Goal: Browse casually: Explore the website without a specific task or goal

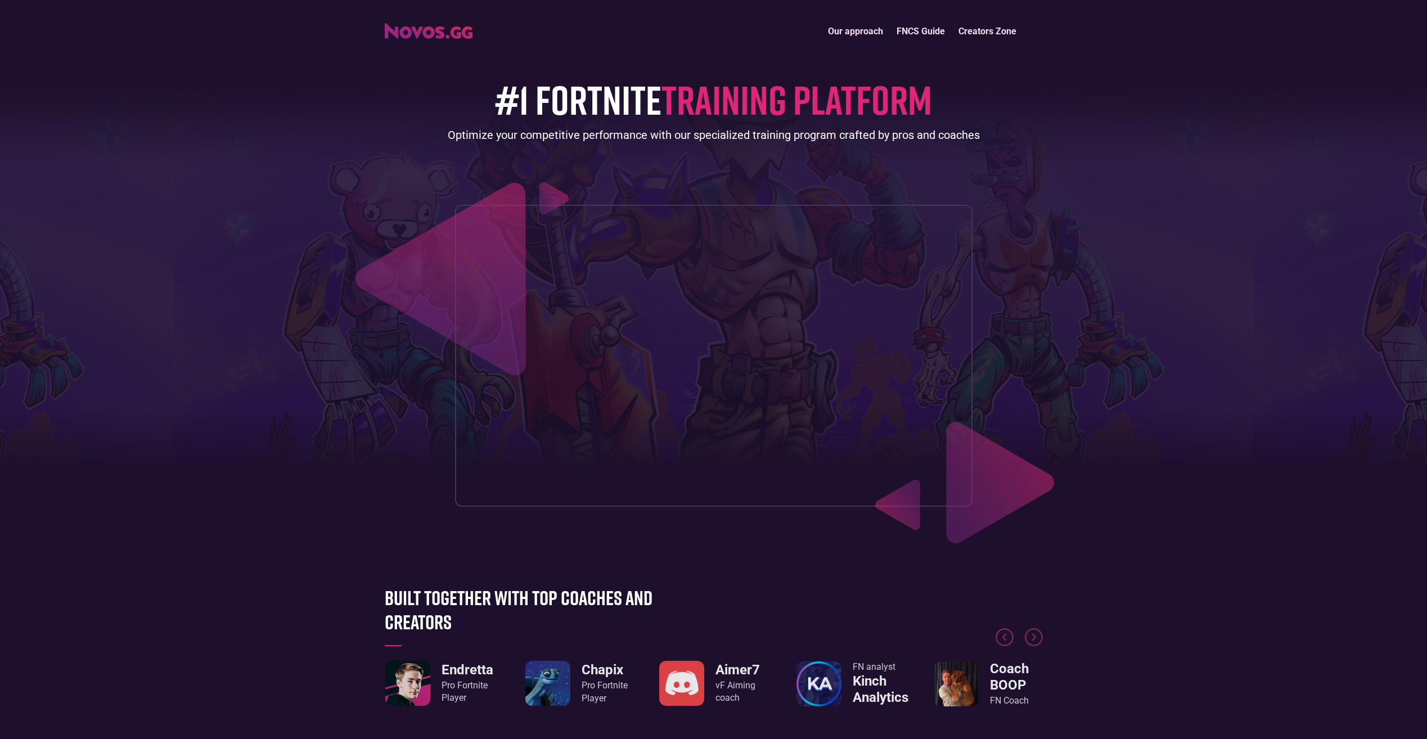
click at [438, 29] on img "home" at bounding box center [429, 31] width 88 height 16
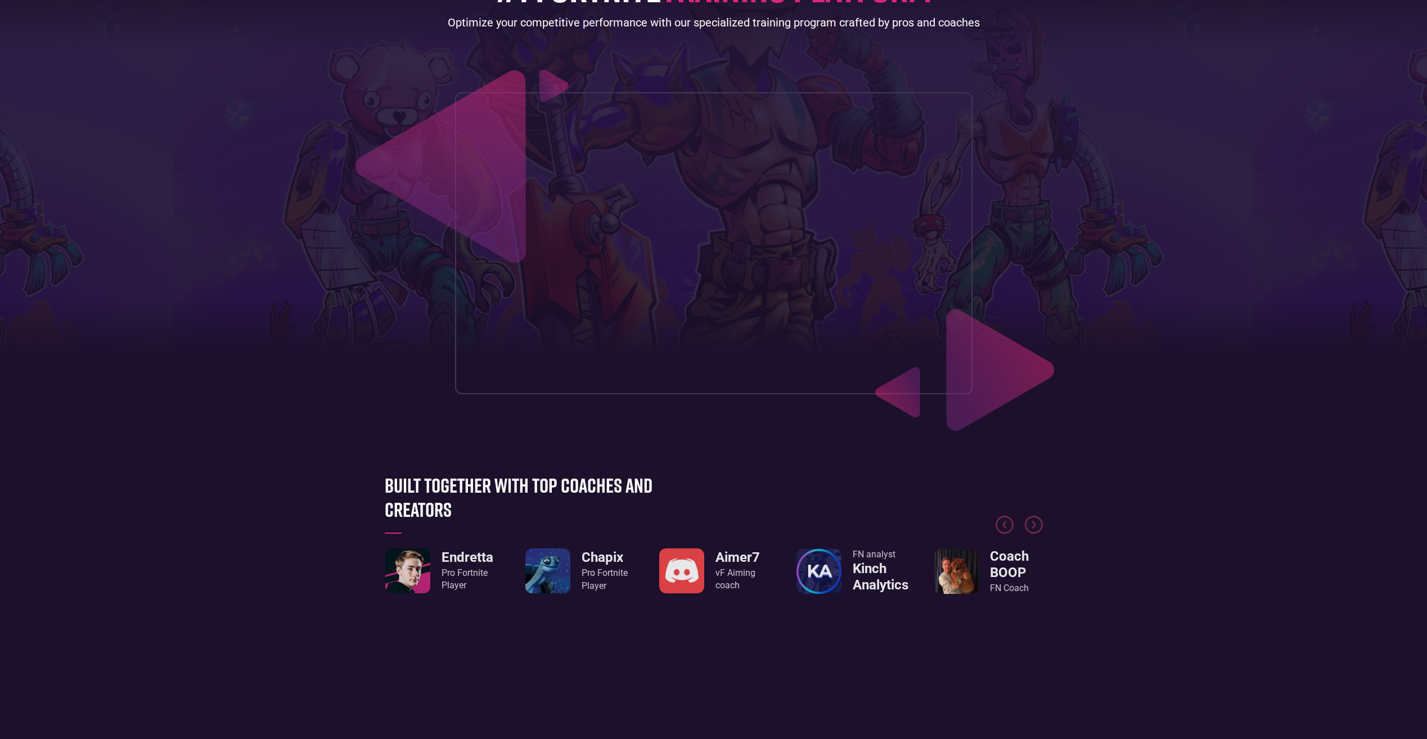
scroll to position [225, 0]
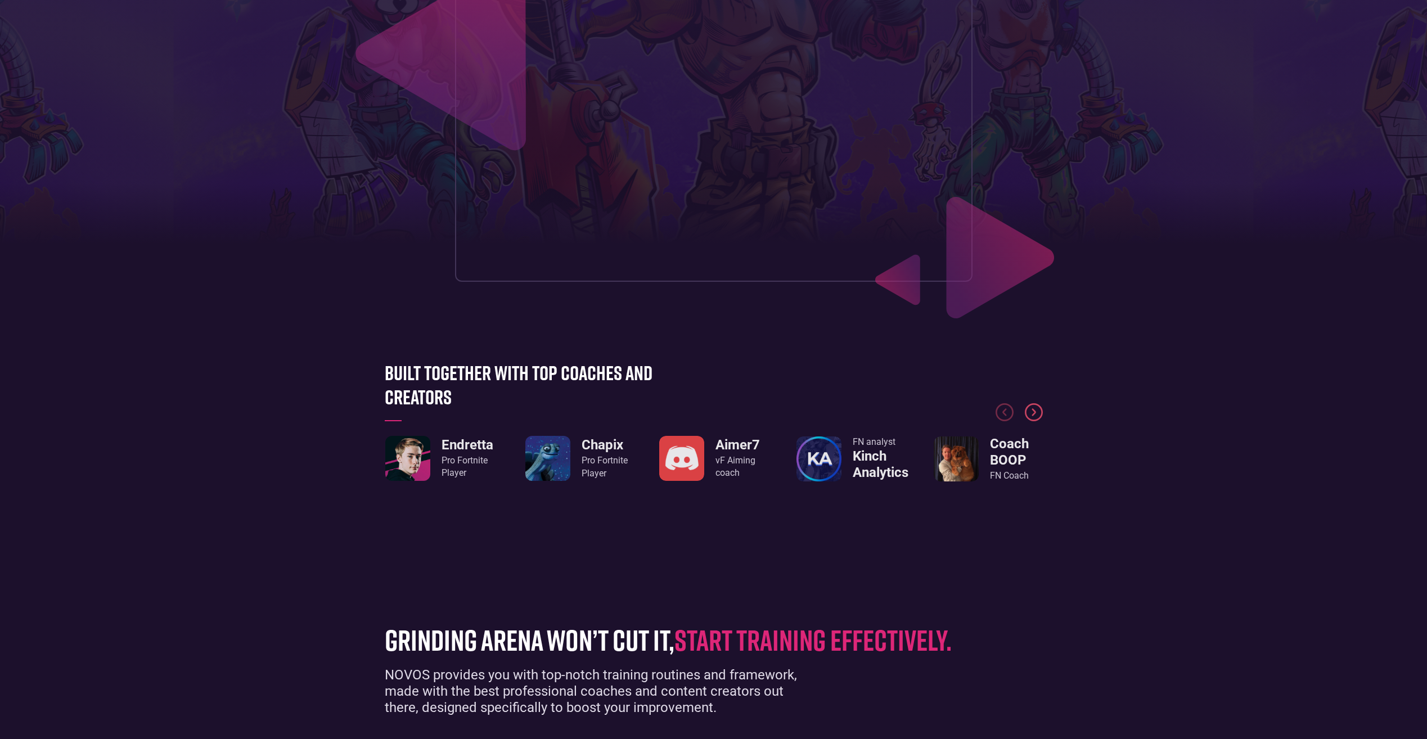
click at [1033, 408] on img "Next slide" at bounding box center [1034, 412] width 18 height 18
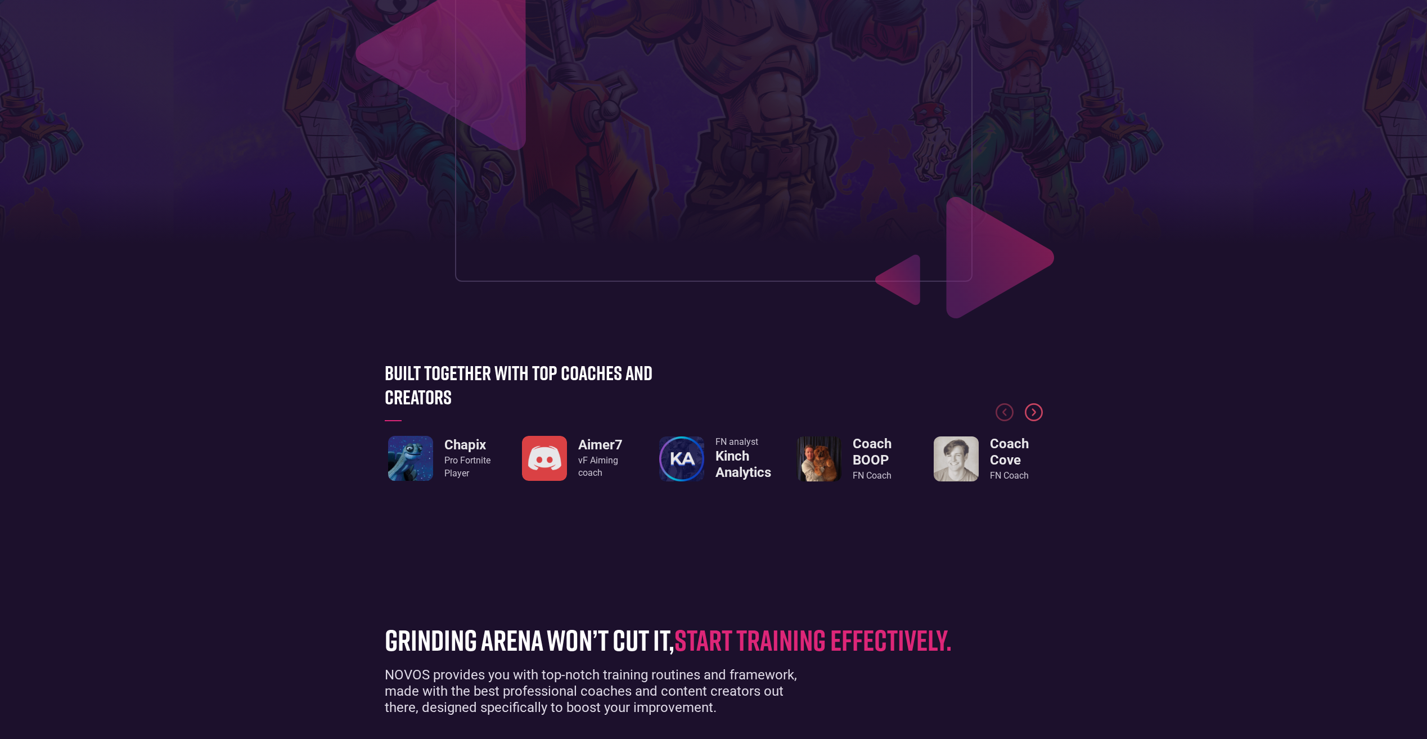
click at [1038, 410] on img "Next slide" at bounding box center [1034, 412] width 18 height 18
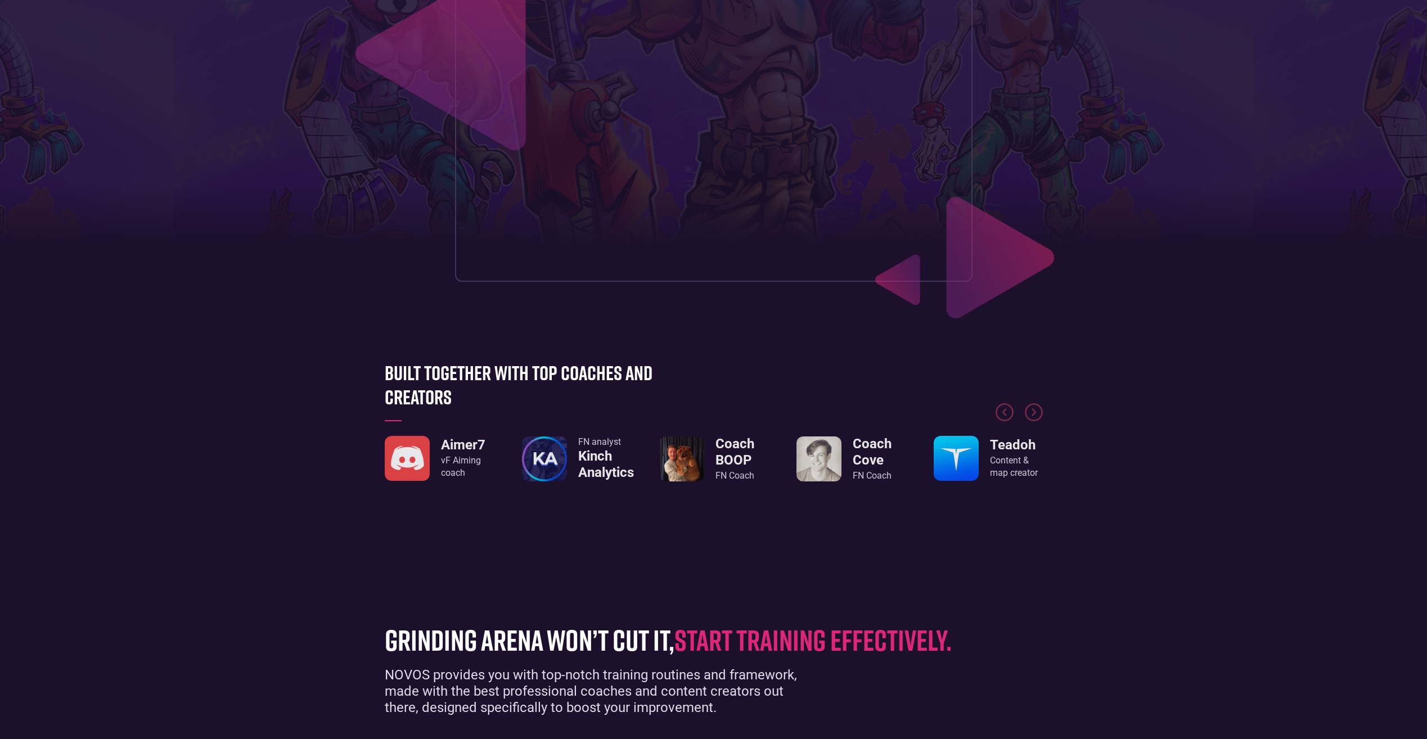
click at [680, 453] on img "5 / 8" at bounding box center [681, 459] width 45 height 45
click at [1028, 418] on img "Next slide" at bounding box center [1034, 412] width 18 height 18
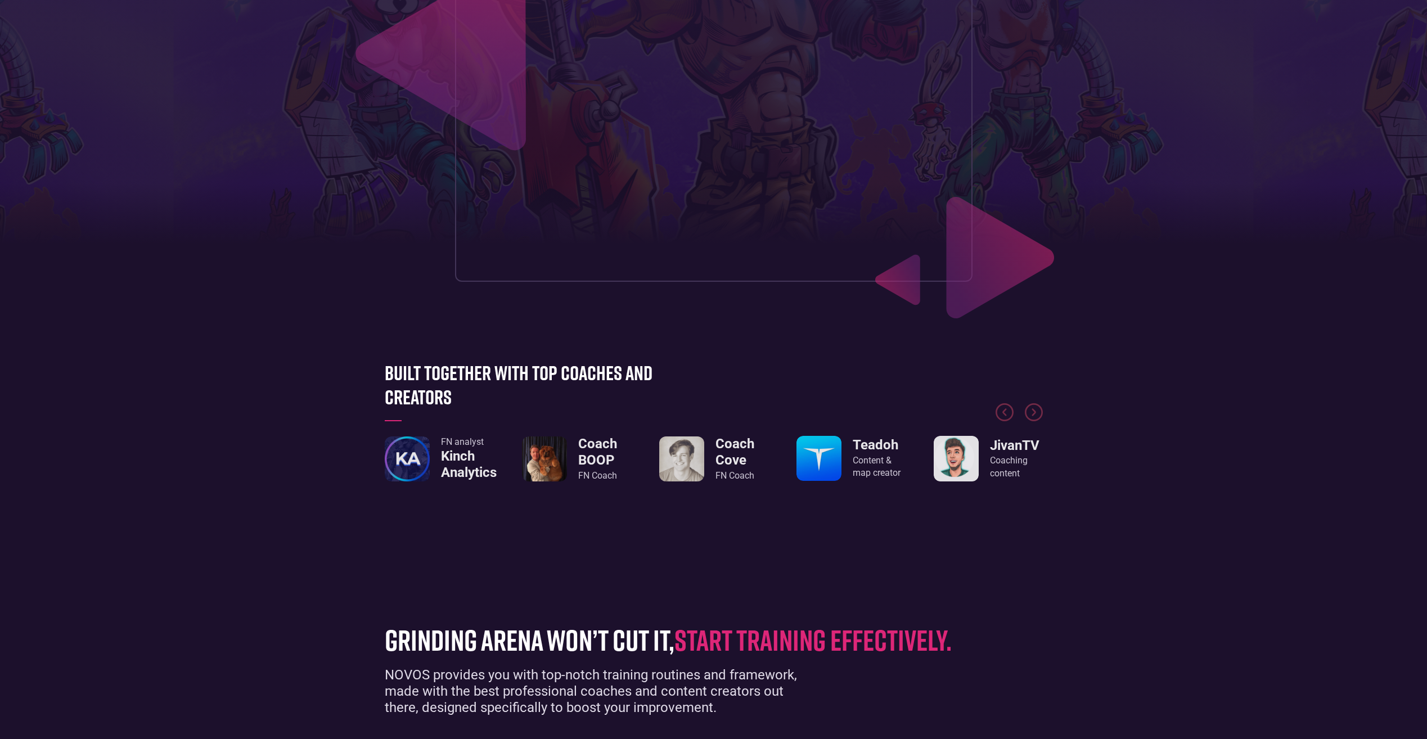
click at [977, 462] on img "8 / 8" at bounding box center [956, 459] width 45 height 46
click at [1013, 440] on h3 "JivanTV" at bounding box center [1016, 446] width 53 height 16
